Goal: Transaction & Acquisition: Purchase product/service

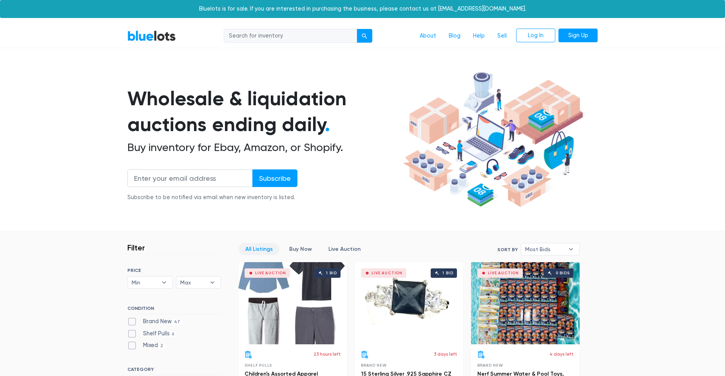
click at [260, 43] on input "search" at bounding box center [290, 36] width 133 height 14
type input "womens work"
click at [356, 29] on button "submit" at bounding box center [364, 36] width 16 height 14
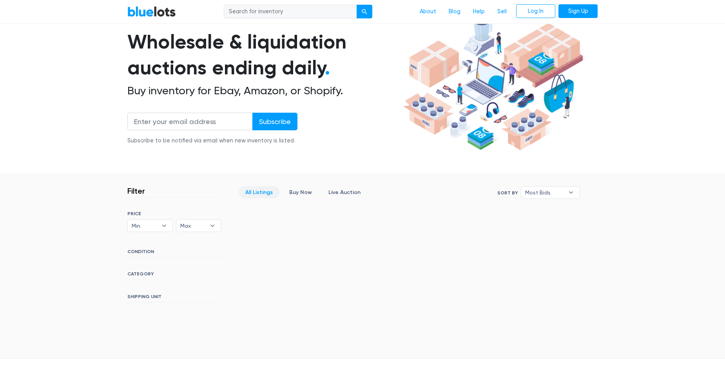
scroll to position [56, 0]
click at [282, 16] on input "search" at bounding box center [290, 12] width 133 height 14
type input "womens work shoes"
click at [356, 5] on button "submit" at bounding box center [364, 12] width 16 height 14
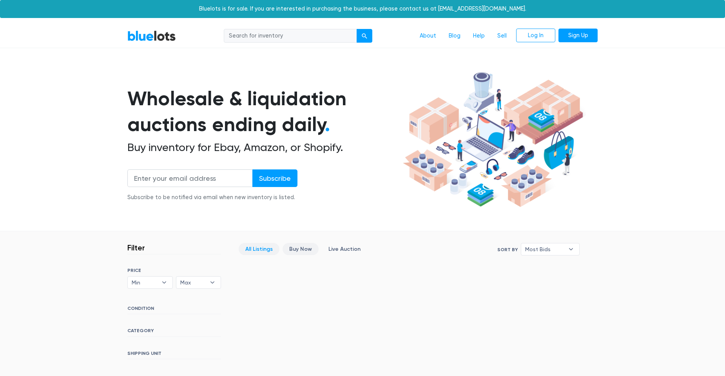
click at [290, 255] on link "Buy Now" at bounding box center [300, 249] width 36 height 12
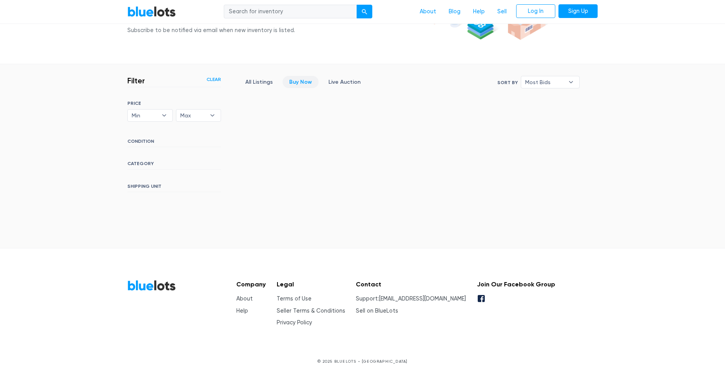
click at [113, 3] on nav "BlueLots About Blog Help Sell Log In Sign Up" at bounding box center [362, 12] width 725 height 24
click at [173, 24] on nav "BlueLots About Blog Help Sell Log In Sign Up" at bounding box center [362, 12] width 725 height 24
click at [169, 17] on link "BlueLots" at bounding box center [151, 11] width 49 height 11
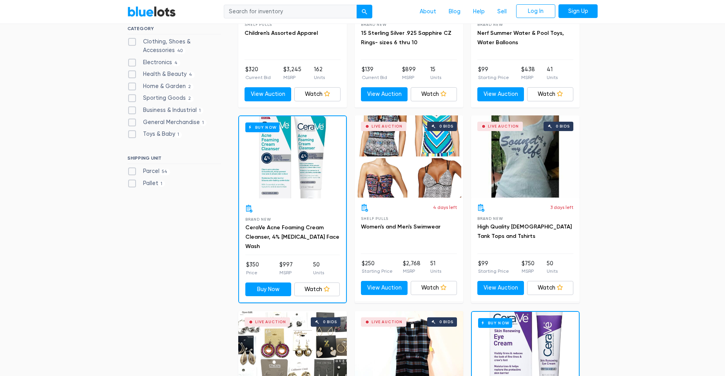
scroll to position [339, 0]
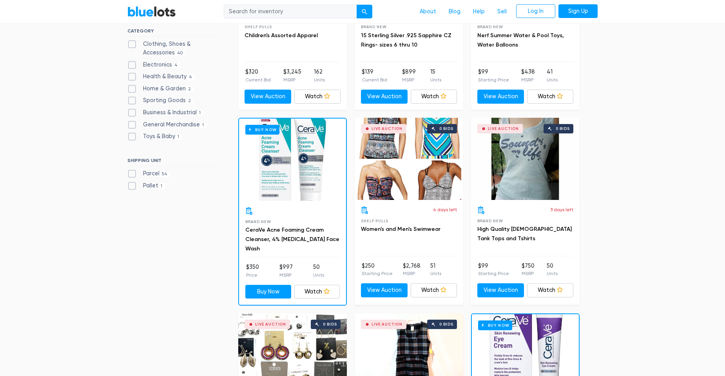
click at [137, 57] on label "Clothing, Shoes & Accessories 40" at bounding box center [174, 48] width 94 height 17
click at [132, 45] on Accessories"] "Clothing, Shoes & Accessories 40" at bounding box center [129, 42] width 5 height 5
checkbox Accessories"] "true"
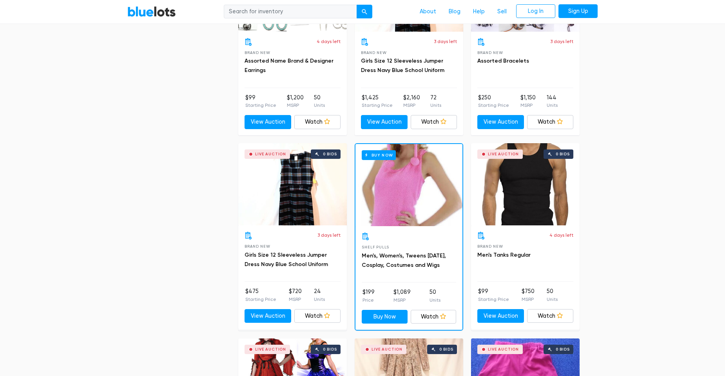
scroll to position [706, 0]
